Goal: Information Seeking & Learning: Learn about a topic

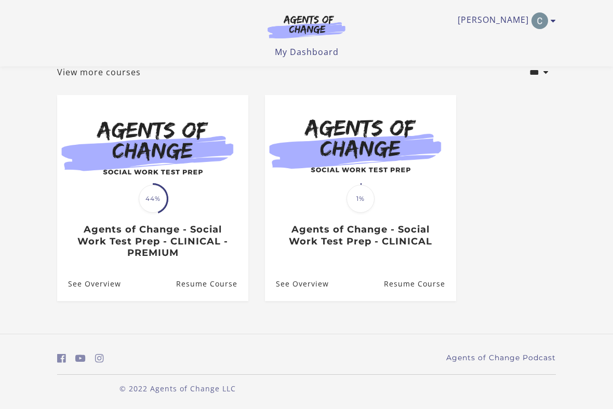
click at [191, 150] on img at bounding box center [152, 146] width 191 height 103
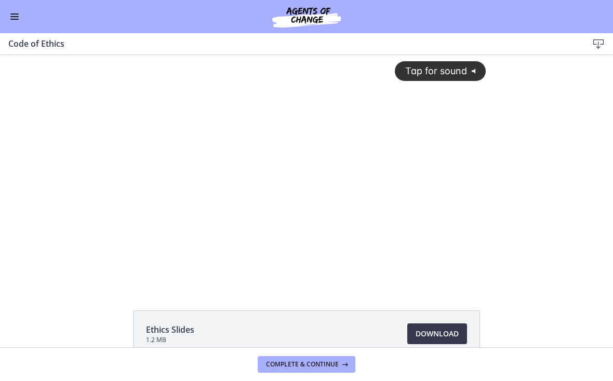
click at [7, 22] on div "Go to Dashboard" at bounding box center [306, 16] width 613 height 33
click at [19, 20] on button "Enable menu" at bounding box center [14, 16] width 12 height 12
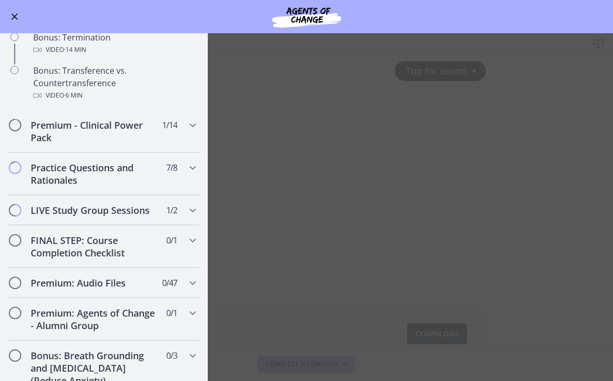
scroll to position [681, 0]
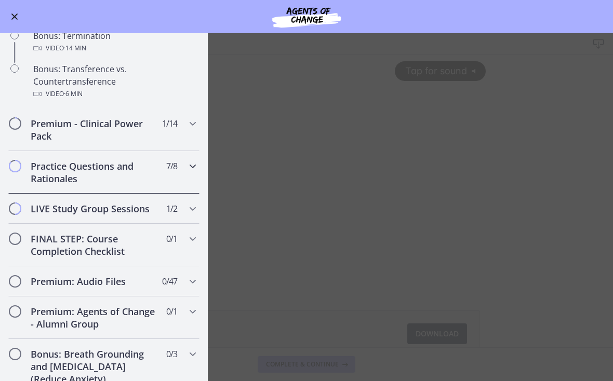
click at [195, 163] on icon "Chapters" at bounding box center [192, 166] width 12 height 12
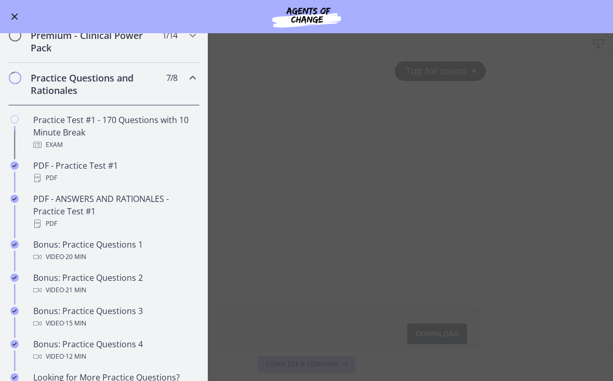
scroll to position [430, 0]
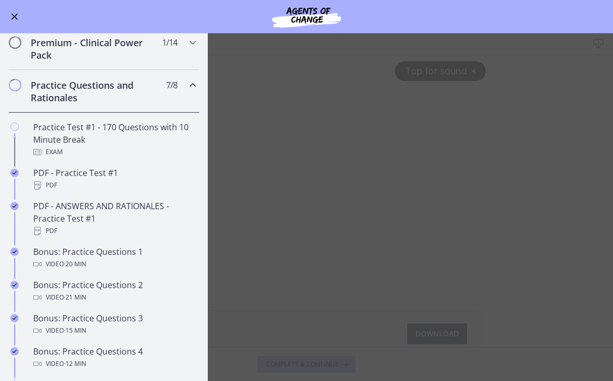
click at [178, 123] on div "Practice Test #1 - 170 Questions with 10 Minute Break Exam" at bounding box center [114, 139] width 162 height 37
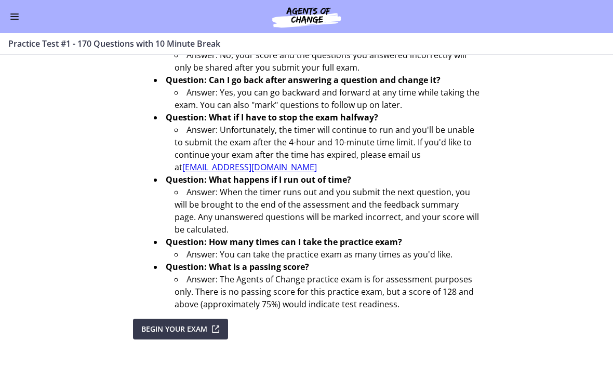
scroll to position [373, 0]
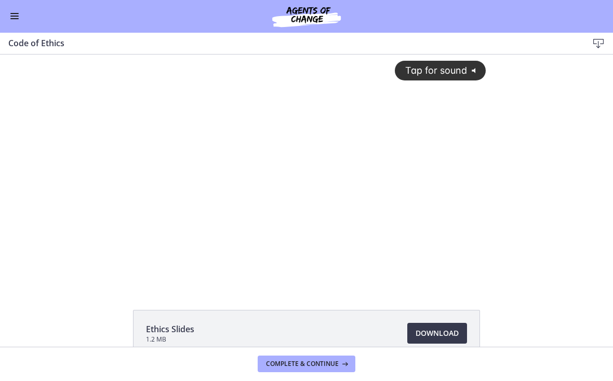
click at [469, 68] on icon "@keyframes VOLUME_SMALL_WAVE_FLASH { 0% { opacity: 0; } 33% { opacity: 1; } 66%…" at bounding box center [475, 70] width 17 height 17
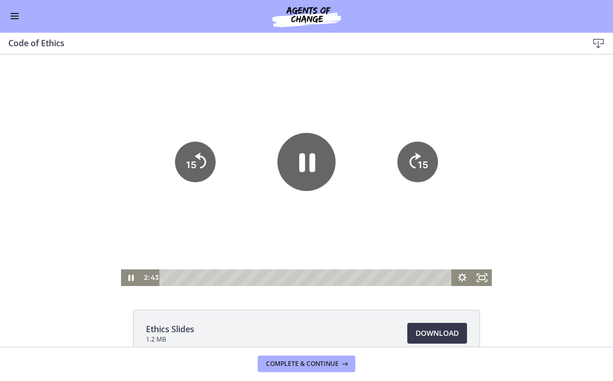
click at [488, 276] on icon "Fullscreen" at bounding box center [482, 277] width 20 height 17
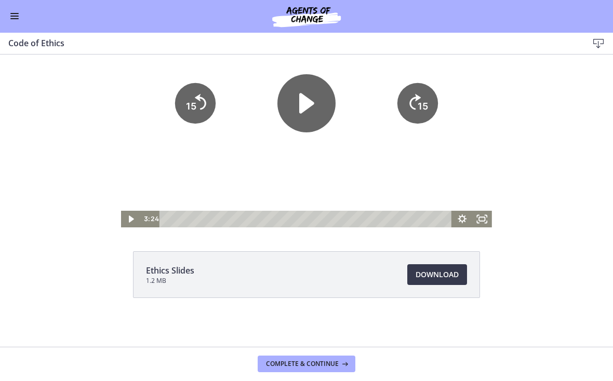
click at [328, 358] on button "Complete & continue" at bounding box center [307, 364] width 98 height 17
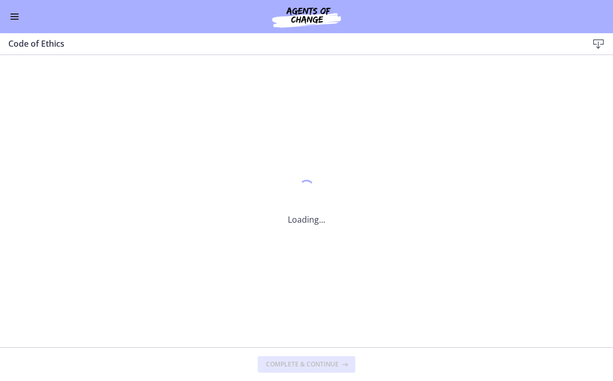
scroll to position [0, 0]
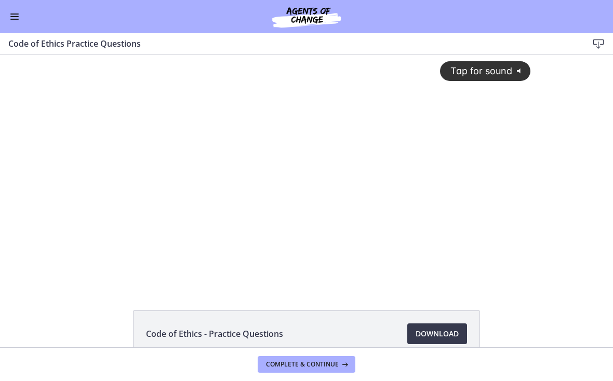
click at [506, 70] on span "Tap for sound" at bounding box center [476, 70] width 71 height 11
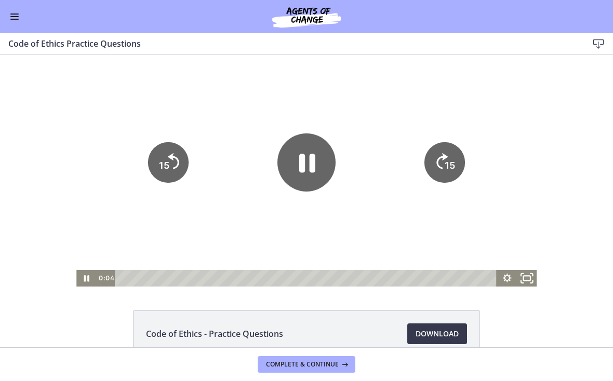
click at [532, 278] on icon "Fullscreen" at bounding box center [527, 278] width 24 height 20
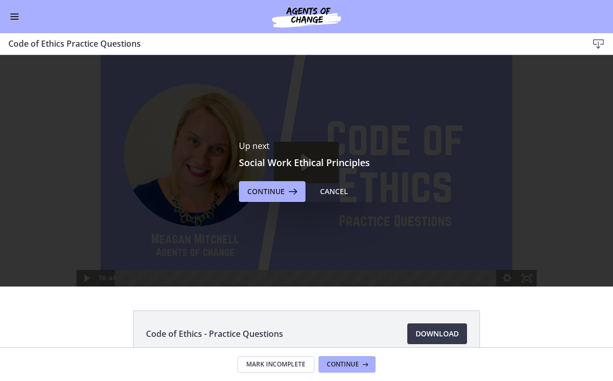
click at [369, 365] on icon at bounding box center [364, 364] width 10 height 8
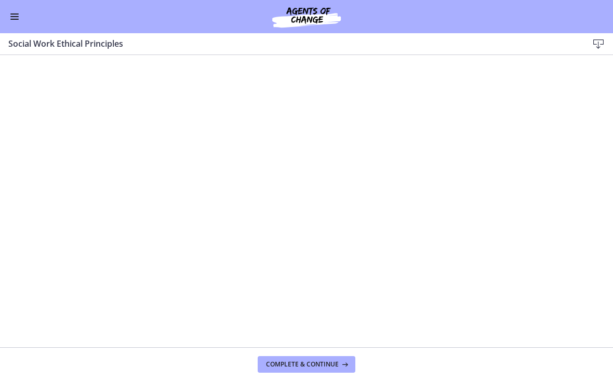
click at [342, 371] on button "Complete & continue" at bounding box center [307, 364] width 98 height 17
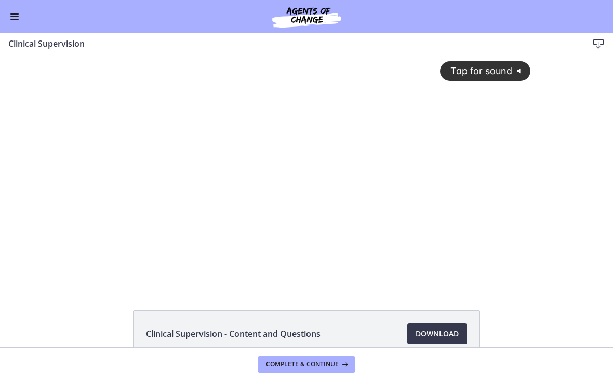
click at [493, 75] on span "Tap for sound" at bounding box center [476, 70] width 71 height 11
click at [298, 179] on div at bounding box center [306, 171] width 460 height 232
click at [290, 211] on div at bounding box center [306, 171] width 460 height 232
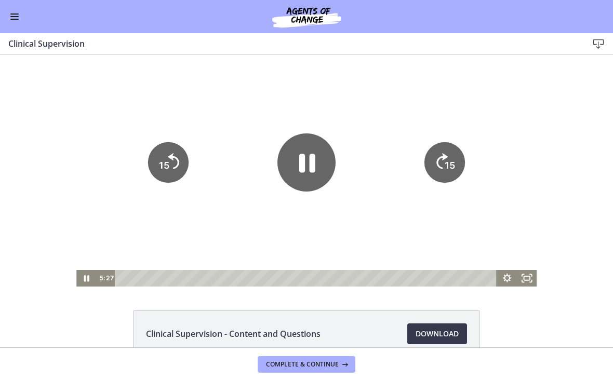
click at [304, 167] on icon "Pause" at bounding box center [307, 163] width 16 height 19
click at [299, 170] on icon "Play Video" at bounding box center [306, 162] width 15 height 20
click at [533, 283] on icon "Fullscreen" at bounding box center [527, 278] width 20 height 17
